Goal: Information Seeking & Learning: Learn about a topic

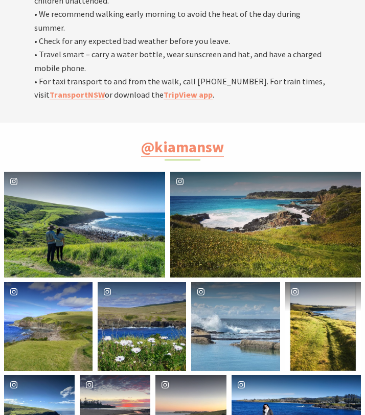
scroll to position [3275, 0]
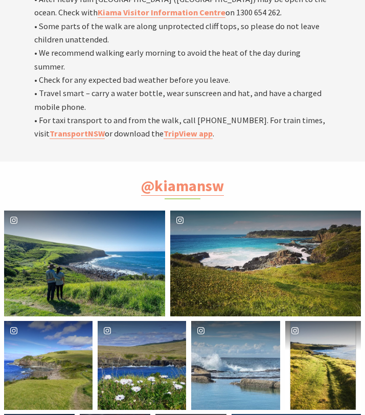
click at [135, 211] on div "[PERSON_NAME].ktran" at bounding box center [84, 264] width 161 height 106
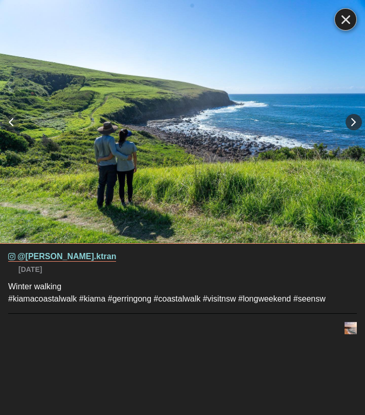
click at [355, 126] on button "Right" at bounding box center [354, 122] width 16 height 16
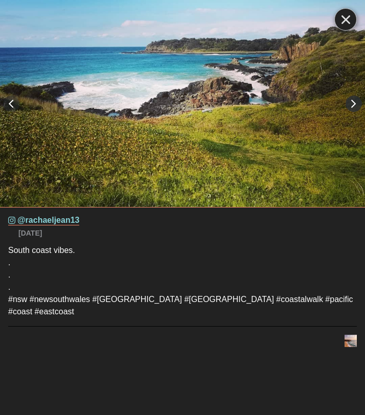
click at [353, 102] on button "Right" at bounding box center [354, 104] width 16 height 16
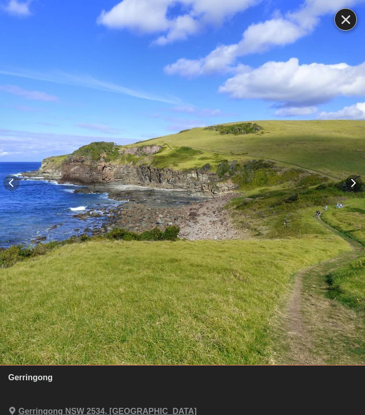
click at [353, 102] on img "details for image" at bounding box center [182, 182] width 365 height 365
click at [355, 179] on button "Right" at bounding box center [354, 183] width 16 height 16
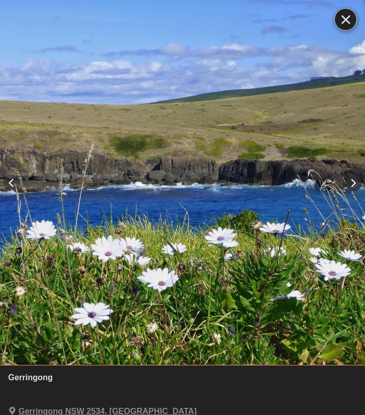
click at [355, 182] on button "Right" at bounding box center [354, 183] width 16 height 16
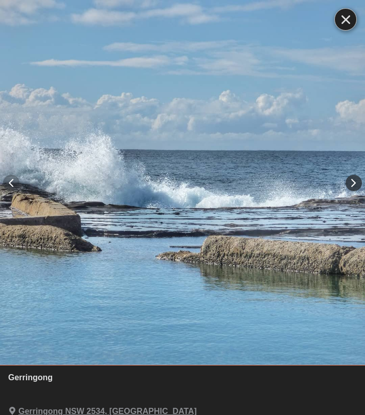
click at [355, 182] on button "Right" at bounding box center [354, 183] width 16 height 16
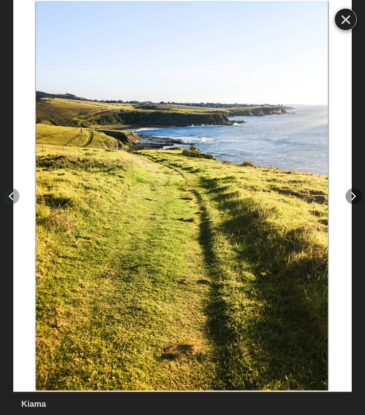
click at [355, 182] on div "(opens in a new tab) Left Right Kiama (opens in a new tab) [GEOGRAPHIC_DATA], […" at bounding box center [182, 207] width 365 height 415
click at [354, 189] on button "Right" at bounding box center [354, 196] width 16 height 16
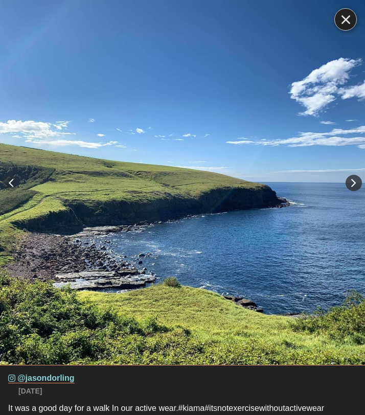
click at [355, 186] on button "Right" at bounding box center [354, 183] width 16 height 16
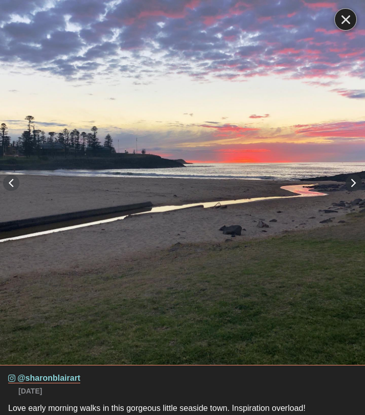
click at [355, 186] on button "Right" at bounding box center [354, 183] width 16 height 16
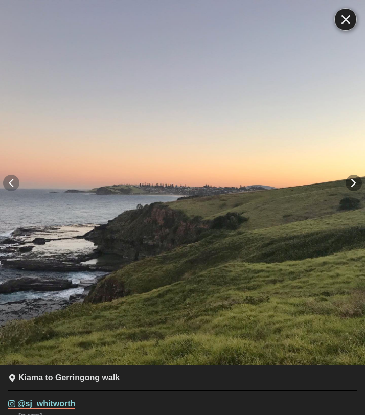
click at [355, 186] on button "Right" at bounding box center [354, 183] width 16 height 16
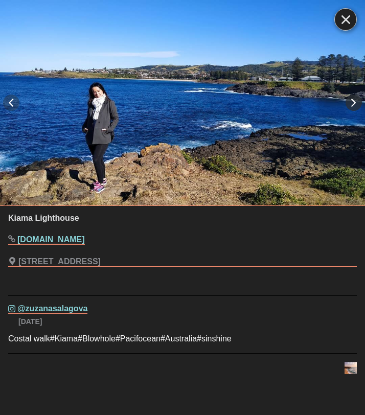
click at [347, 100] on button "Right" at bounding box center [354, 103] width 16 height 16
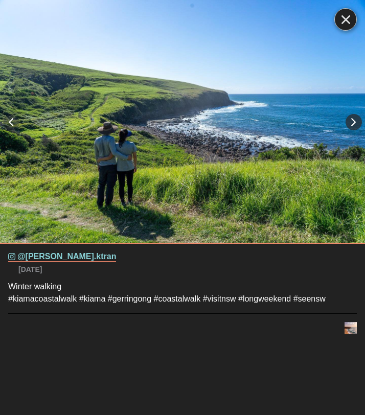
click at [357, 123] on button "Right" at bounding box center [354, 122] width 16 height 16
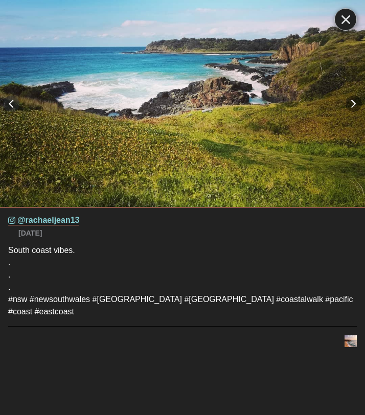
click at [349, 15] on icon "Close" at bounding box center [345, 19] width 9 height 9
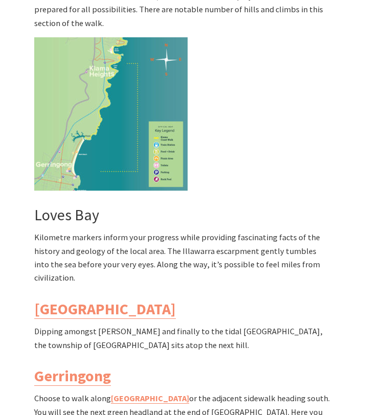
scroll to position [2354, 0]
